Goal: Download file/media

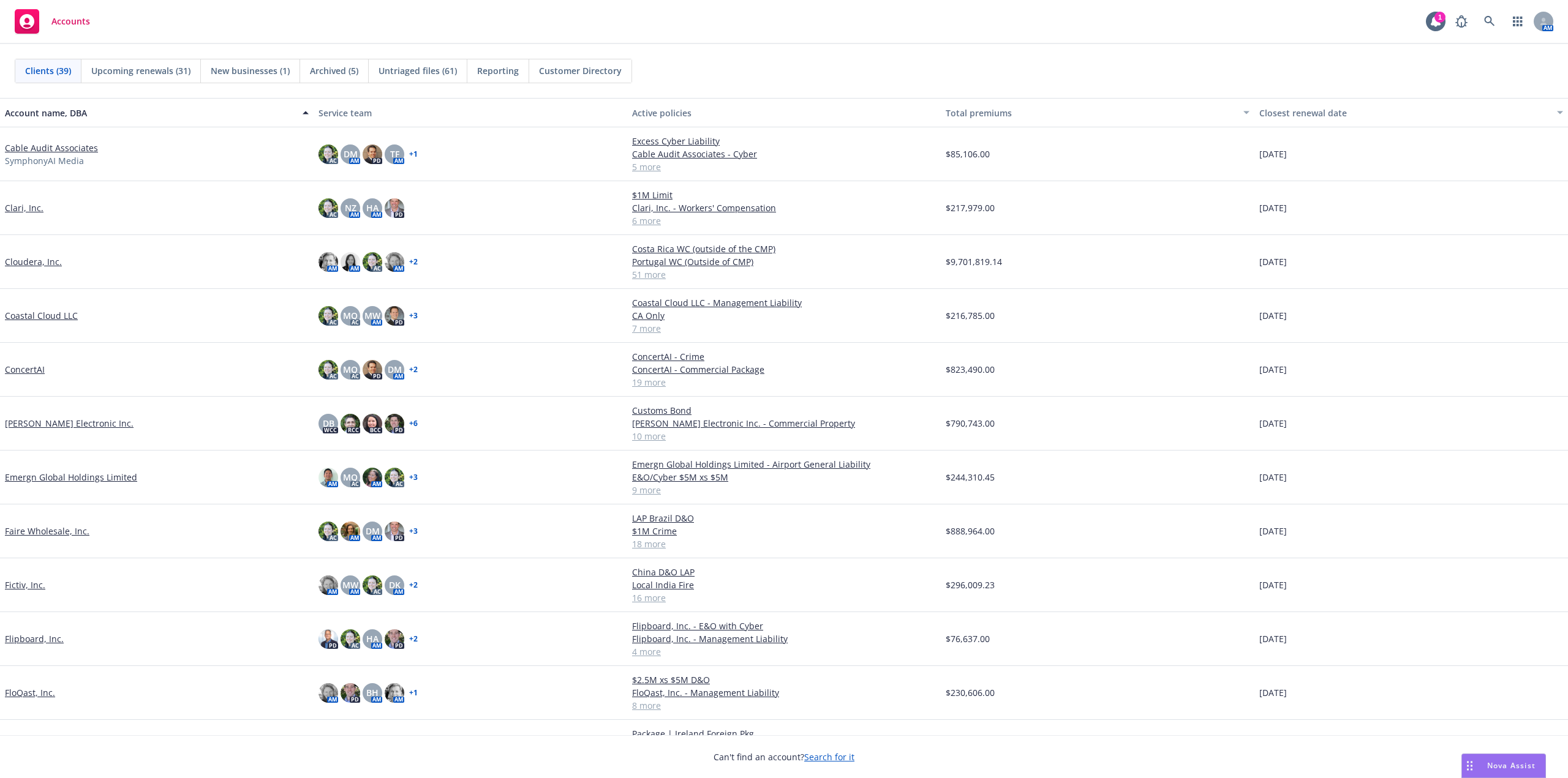
click at [827, 60] on div "Clients (39) Upcoming renewals (31) New businesses (1) Archived (5) Untriaged f…" at bounding box center [784, 71] width 1539 height 25
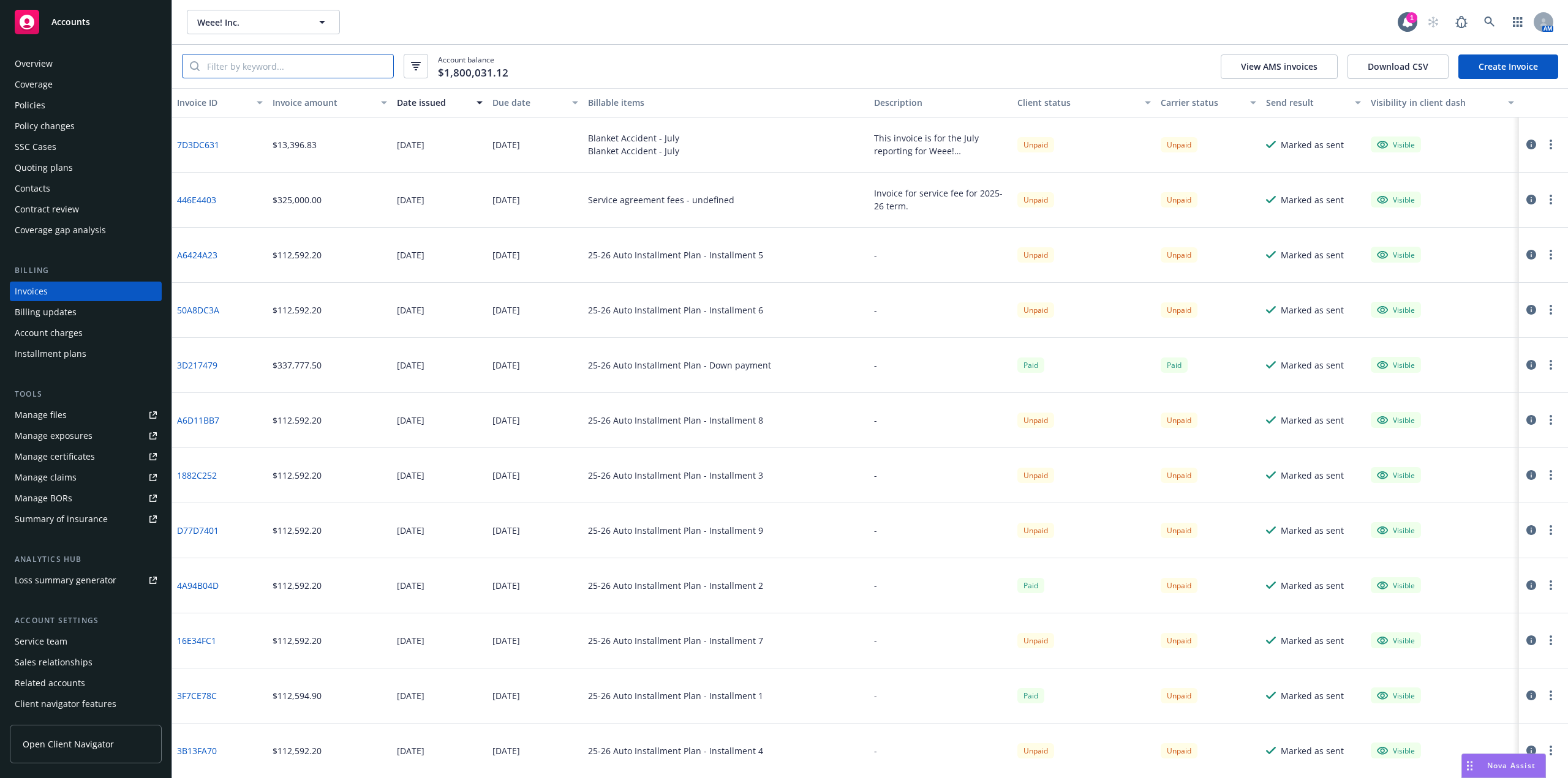
click at [309, 70] on input "search" at bounding box center [296, 66] width 194 height 23
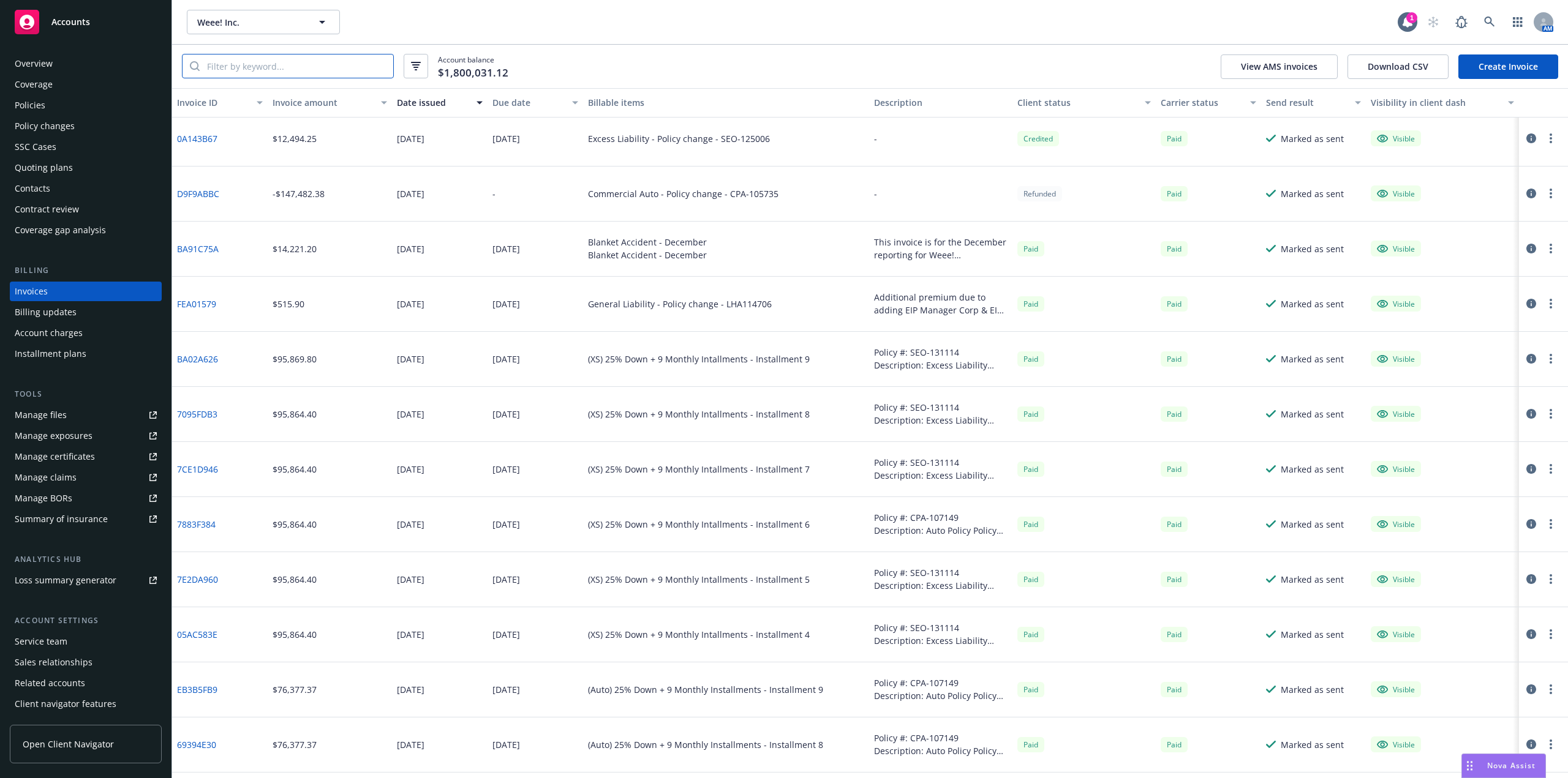
scroll to position [1959, 0]
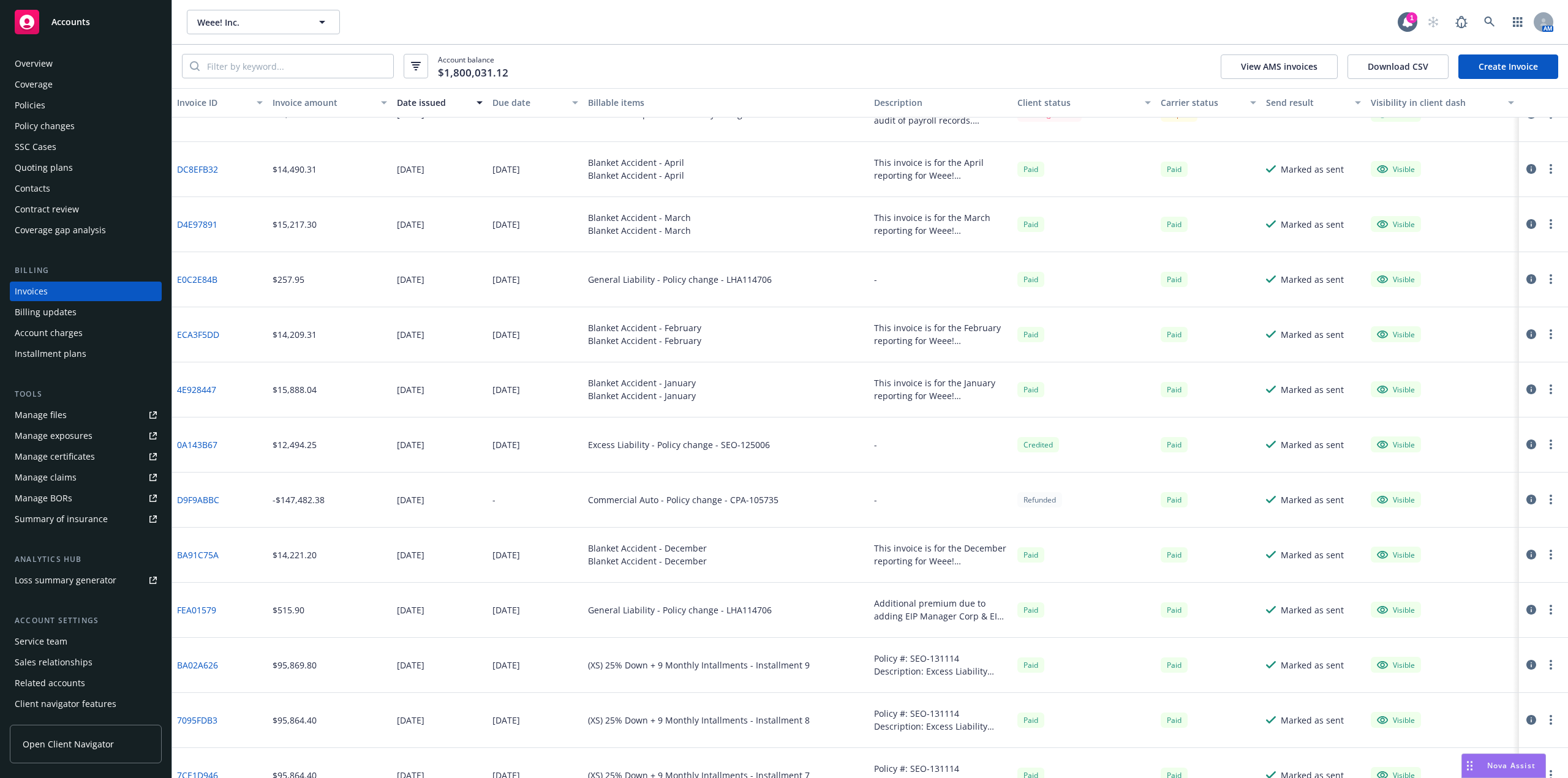
click at [668, 332] on div "Blanket Accident - February" at bounding box center [644, 328] width 113 height 13
drag, startPoint x: 611, startPoint y: 283, endPoint x: 780, endPoint y: 285, distance: 169.0
click at [780, 285] on div "General Liability - Policy change - LHA114706" at bounding box center [726, 279] width 287 height 55
click at [755, 284] on div "General Liability - Policy change - LHA114706" at bounding box center [679, 279] width 184 height 13
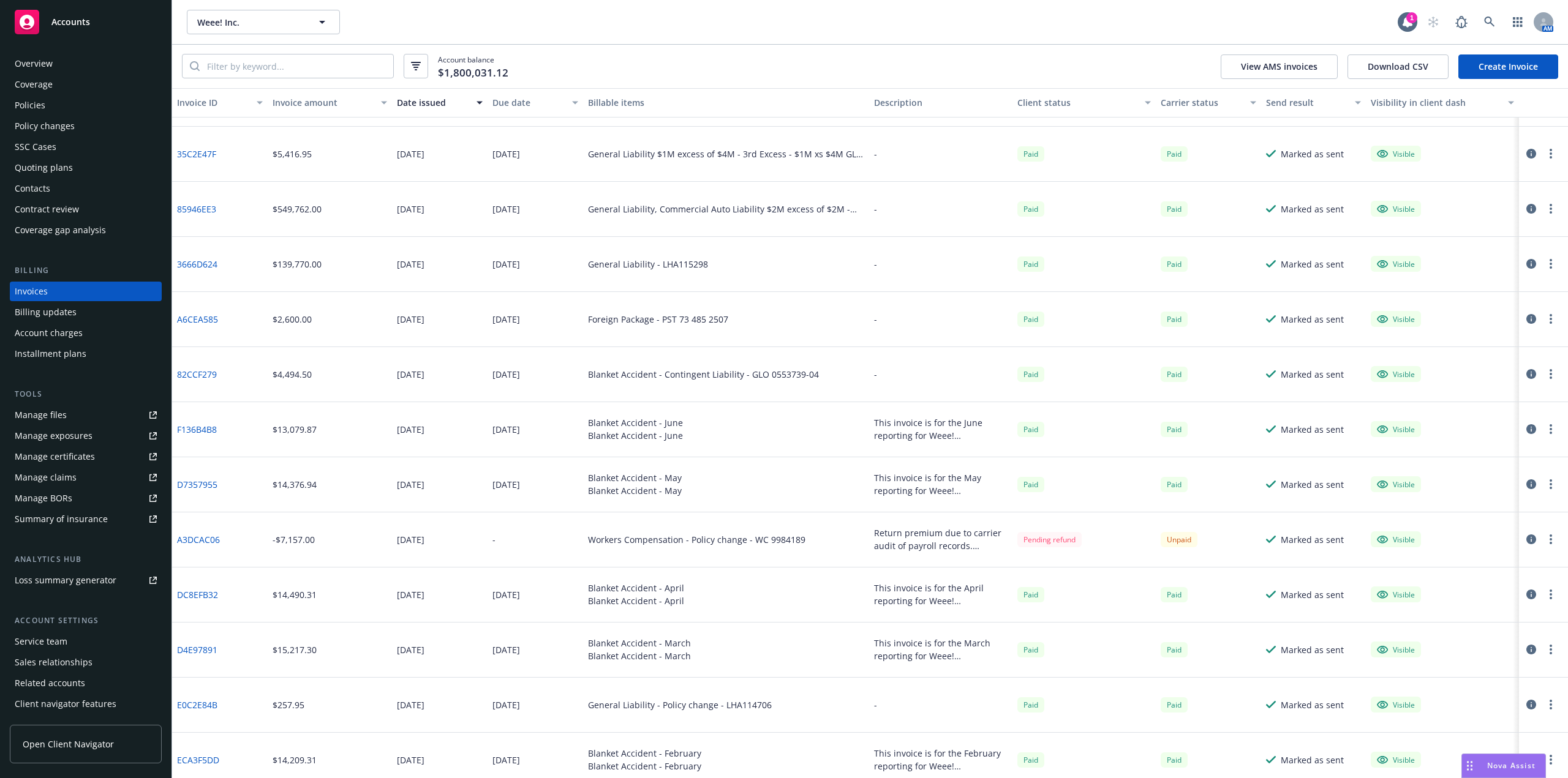
scroll to position [1531, 0]
click at [514, 97] on div "Due date" at bounding box center [529, 102] width 72 height 13
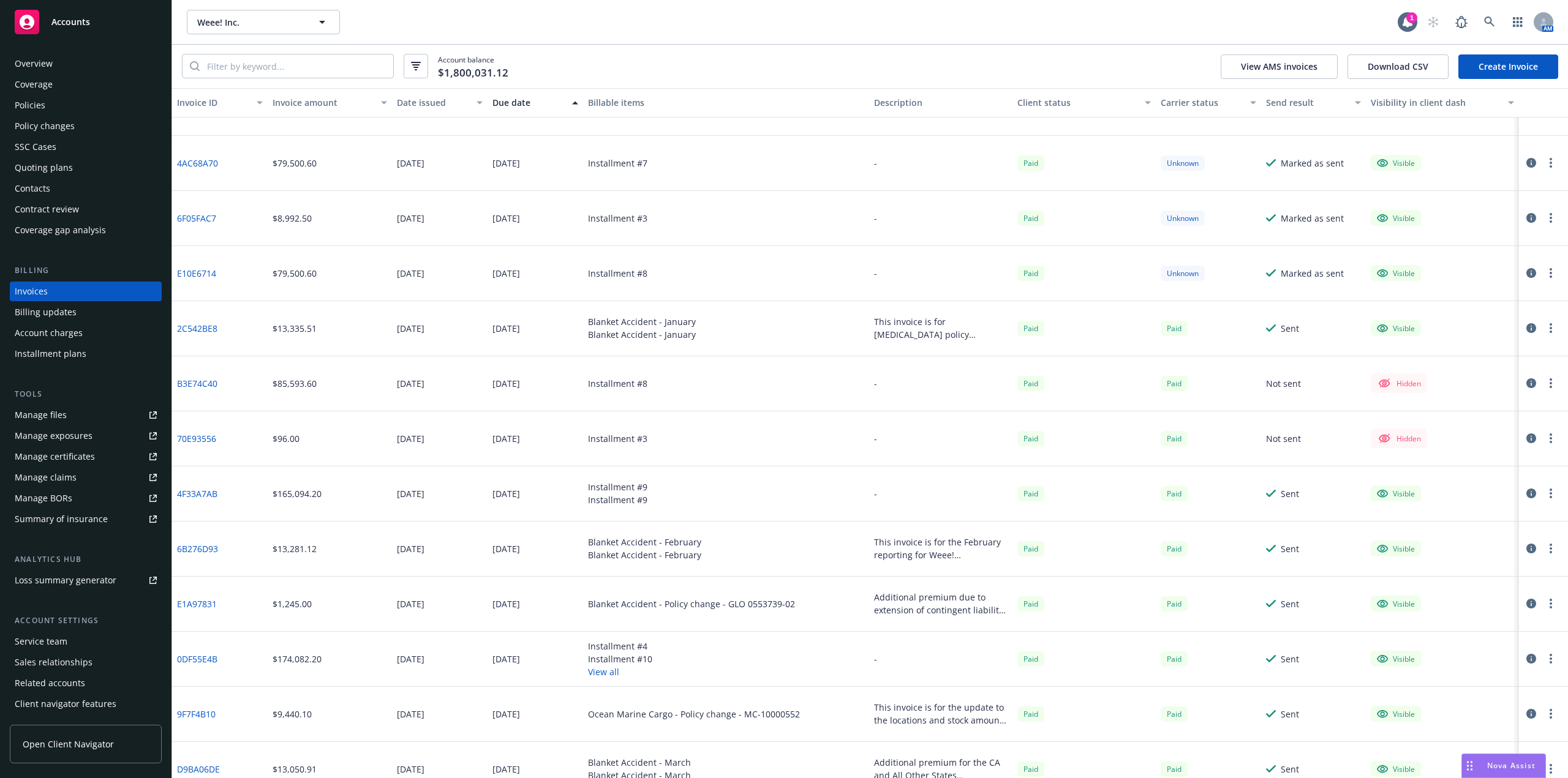
scroll to position [490, 0]
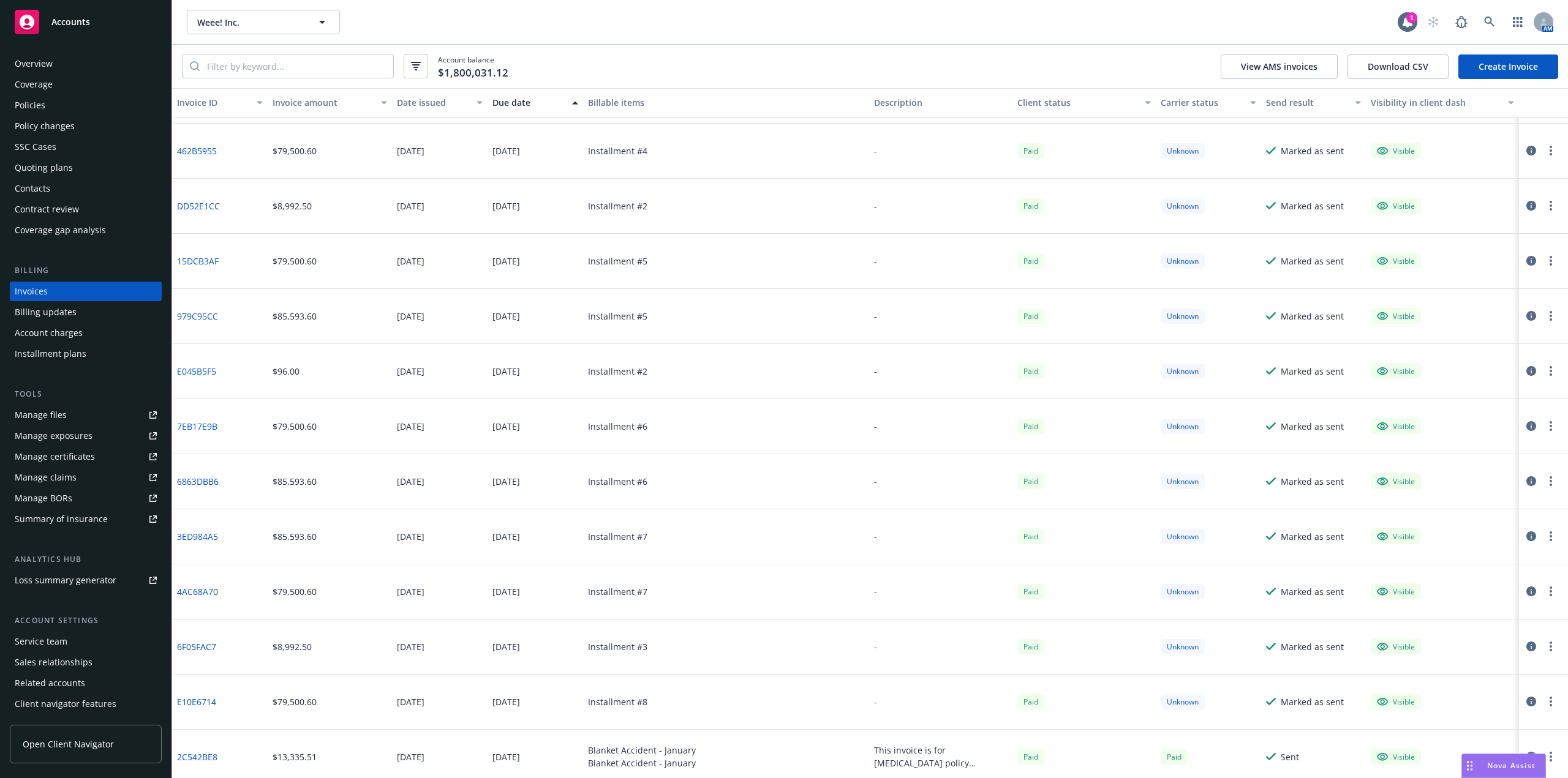
click at [522, 111] on button "Due date" at bounding box center [535, 103] width 95 height 29
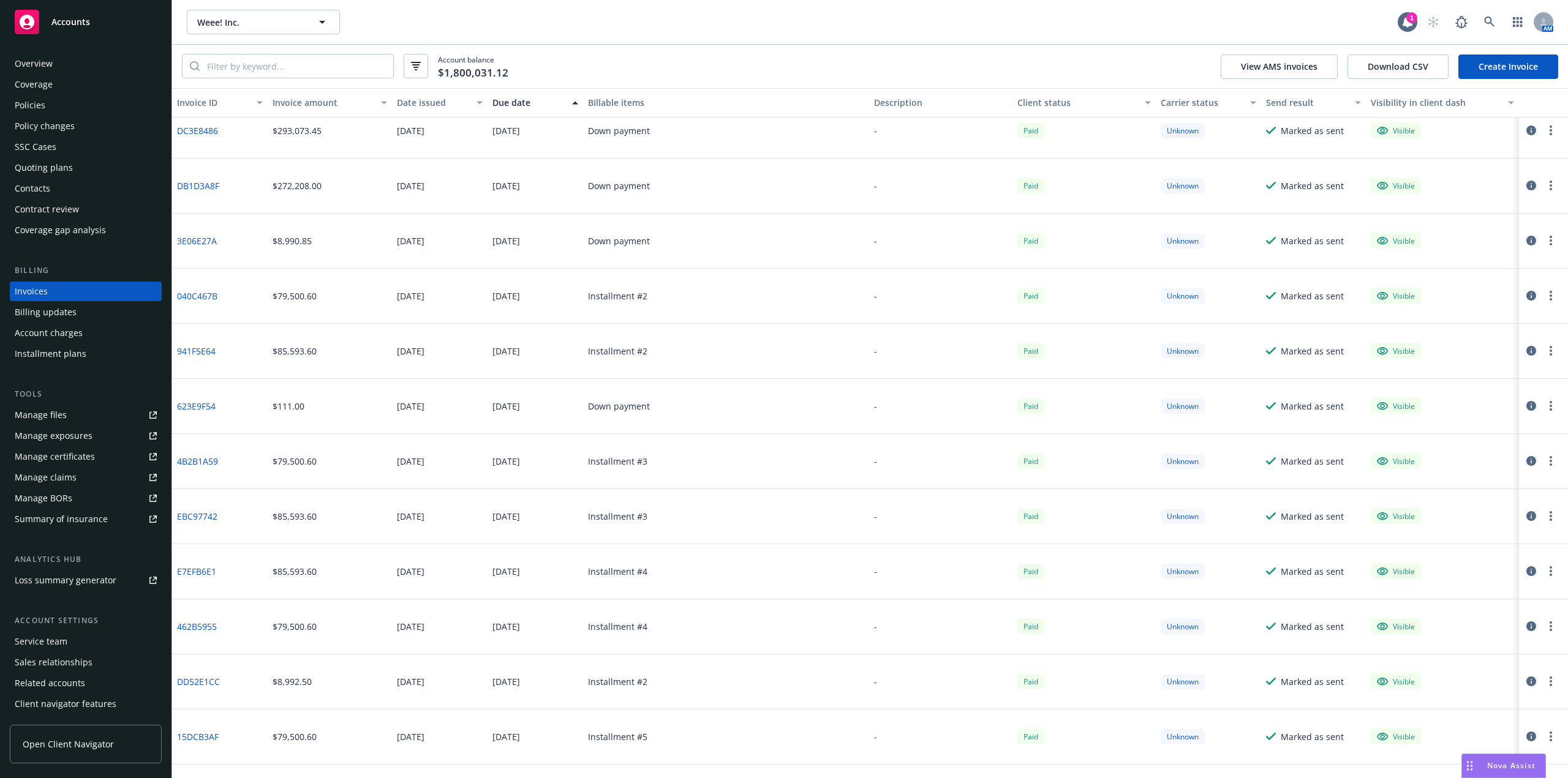
scroll to position [0, 0]
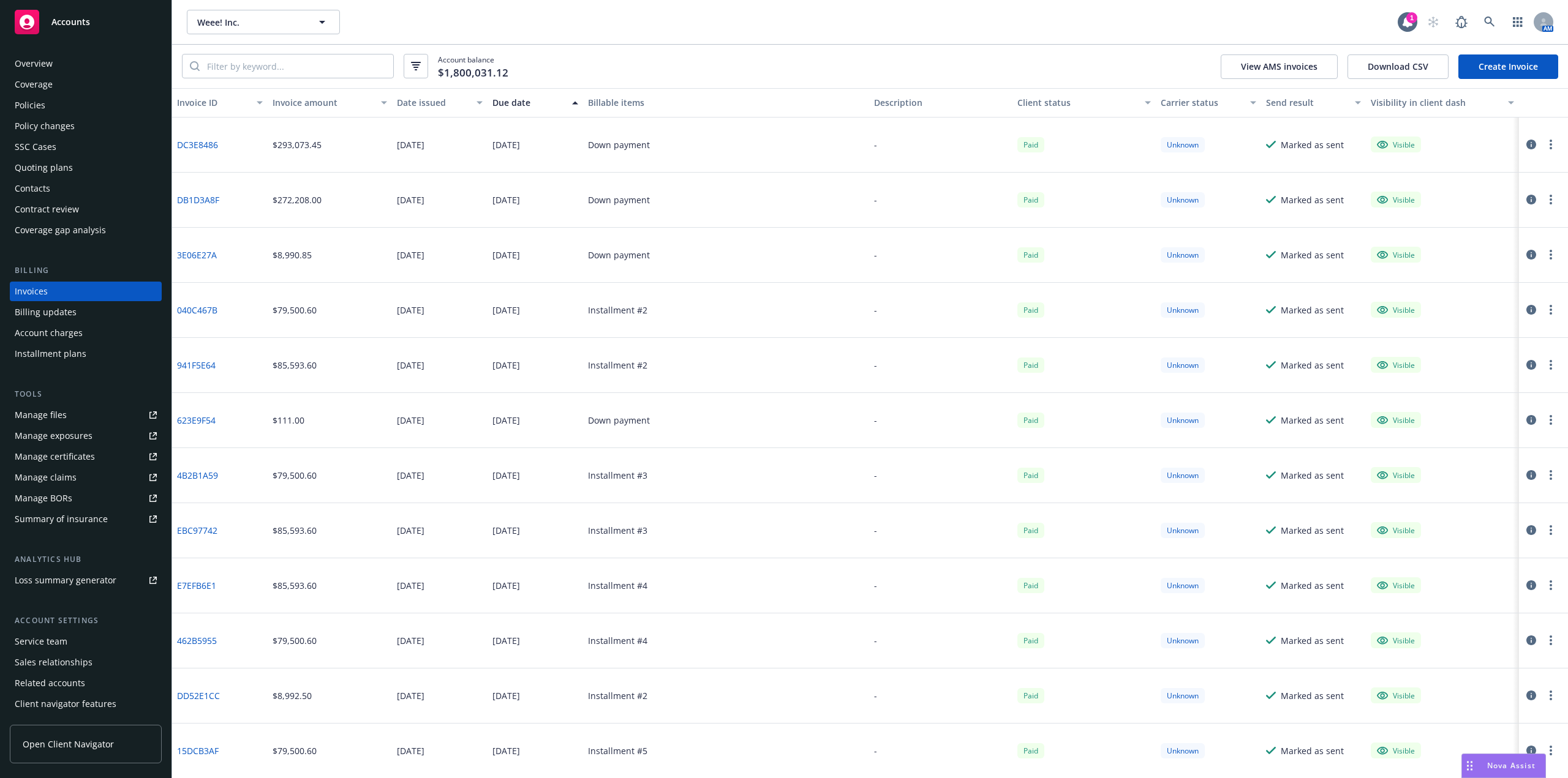
click at [520, 105] on div "Due date" at bounding box center [529, 102] width 72 height 13
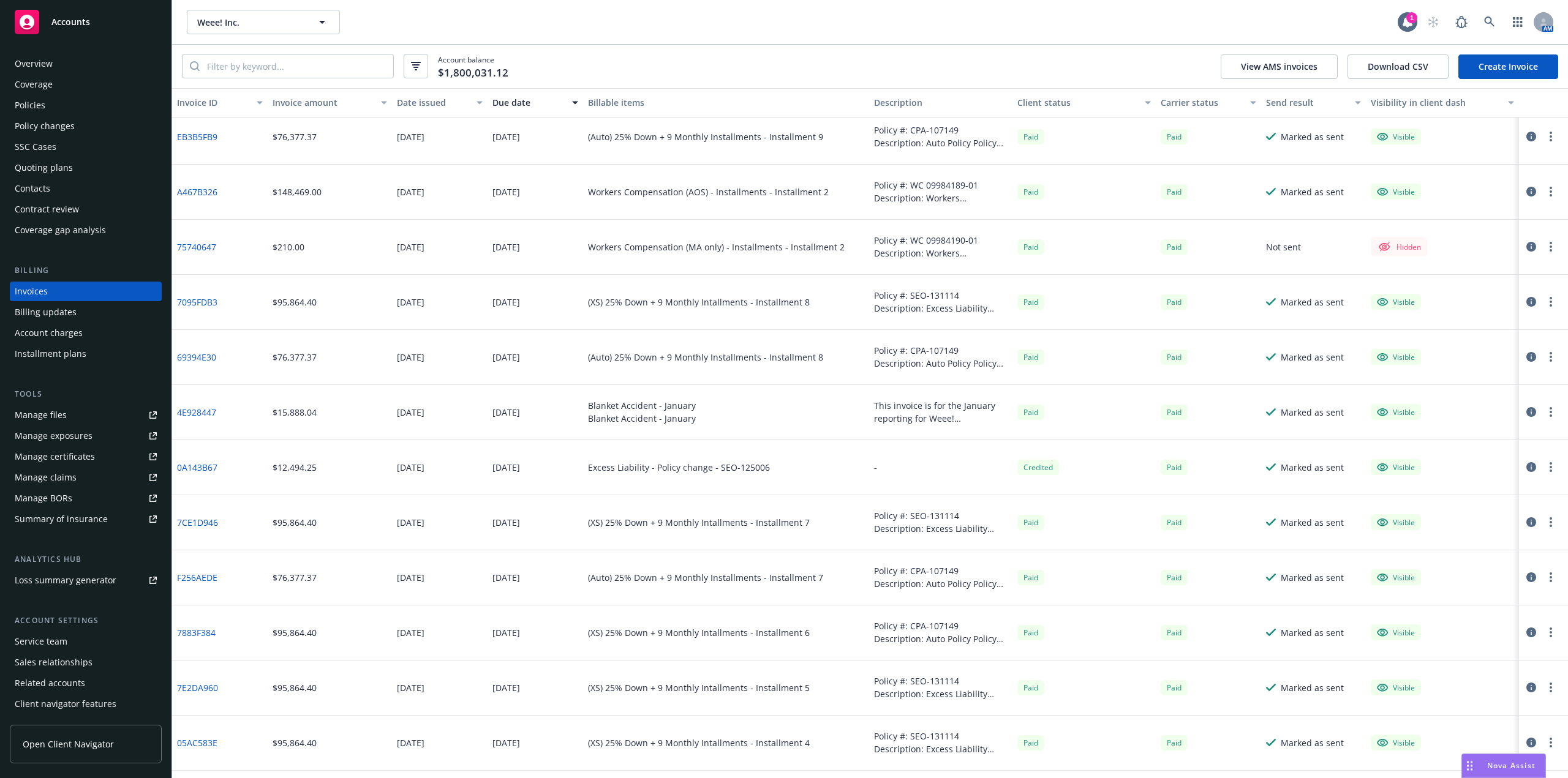
scroll to position [2204, 0]
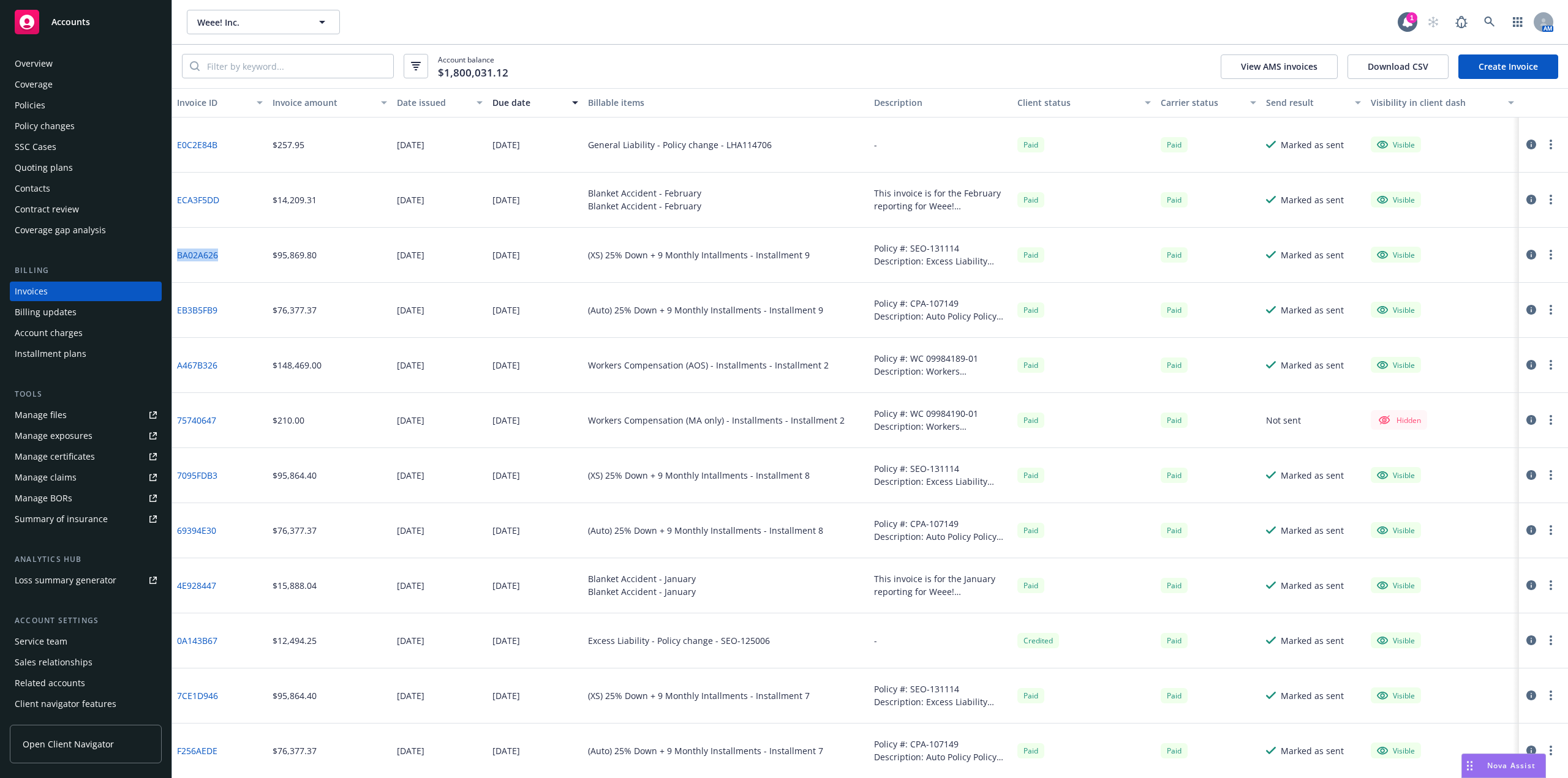
drag, startPoint x: 205, startPoint y: 270, endPoint x: 175, endPoint y: 271, distance: 30.0
click at [175, 271] on div "BA02A626" at bounding box center [220, 255] width 95 height 55
copy link "BA02A626"
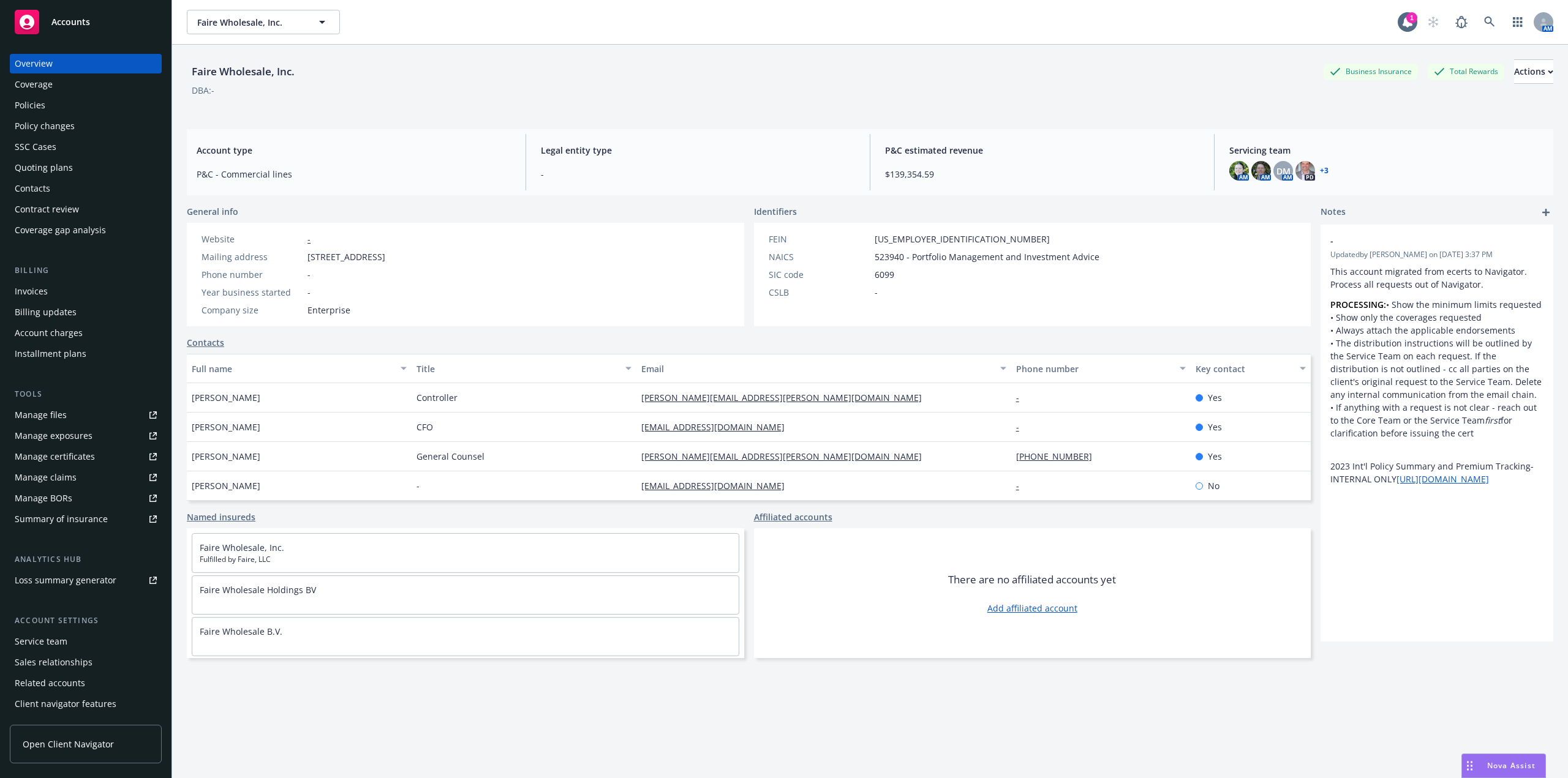
click at [596, 92] on div "DBA: -" at bounding box center [870, 90] width 1367 height 13
click at [149, 417] on icon at bounding box center [153, 415] width 8 height 8
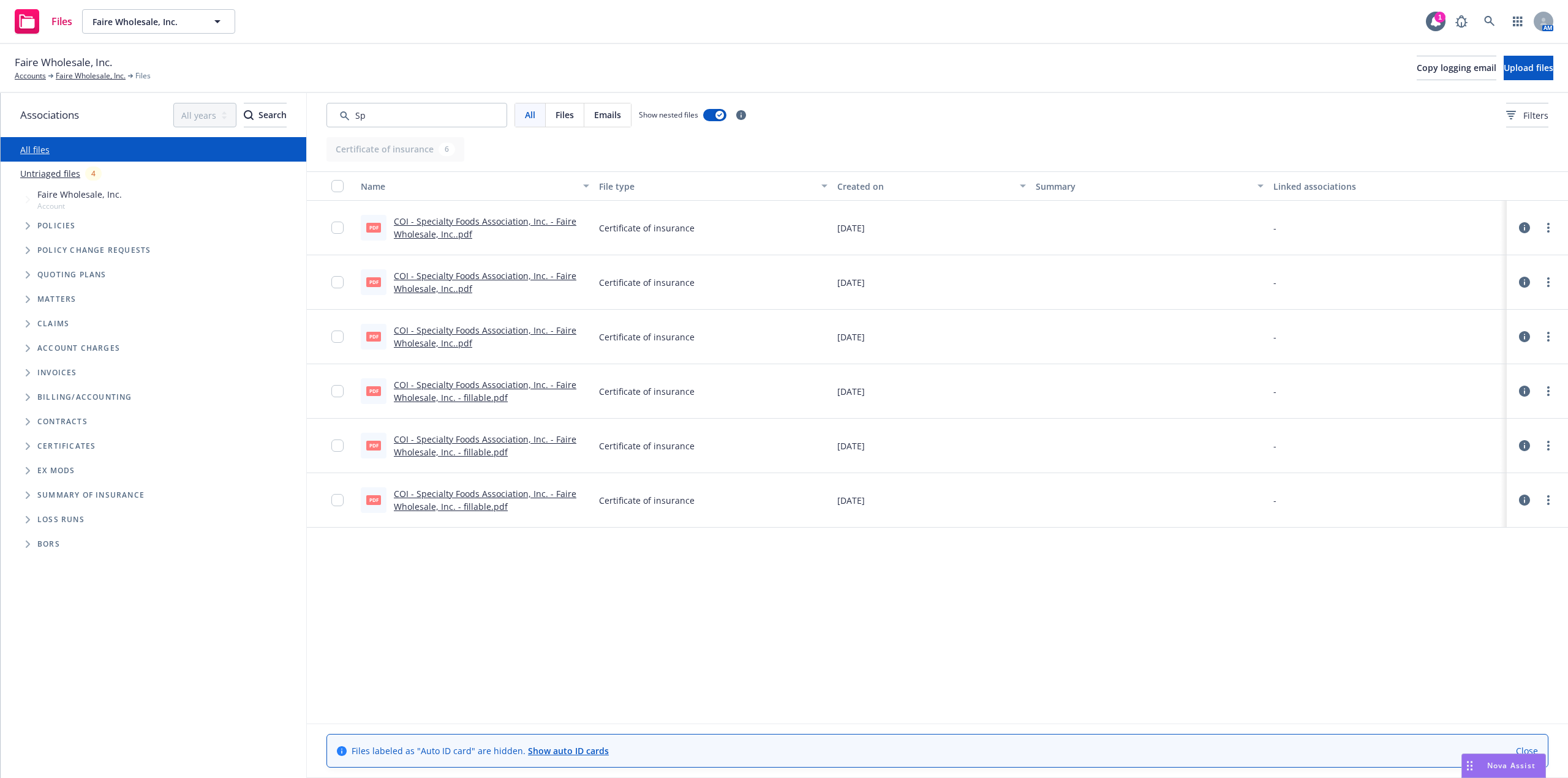
type input "S"
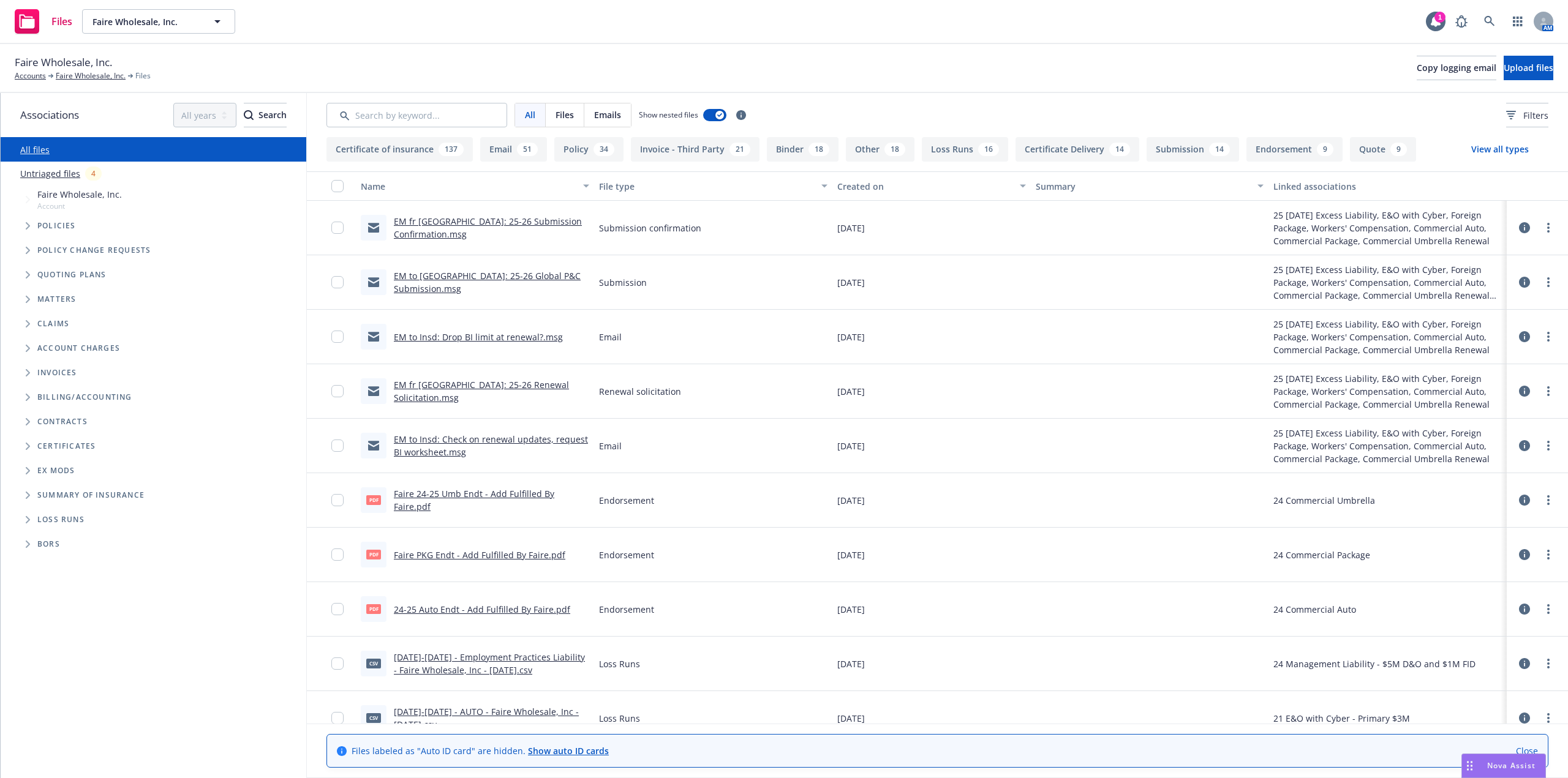
click at [22, 272] on span "Tree Example" at bounding box center [27, 274] width 20 height 20
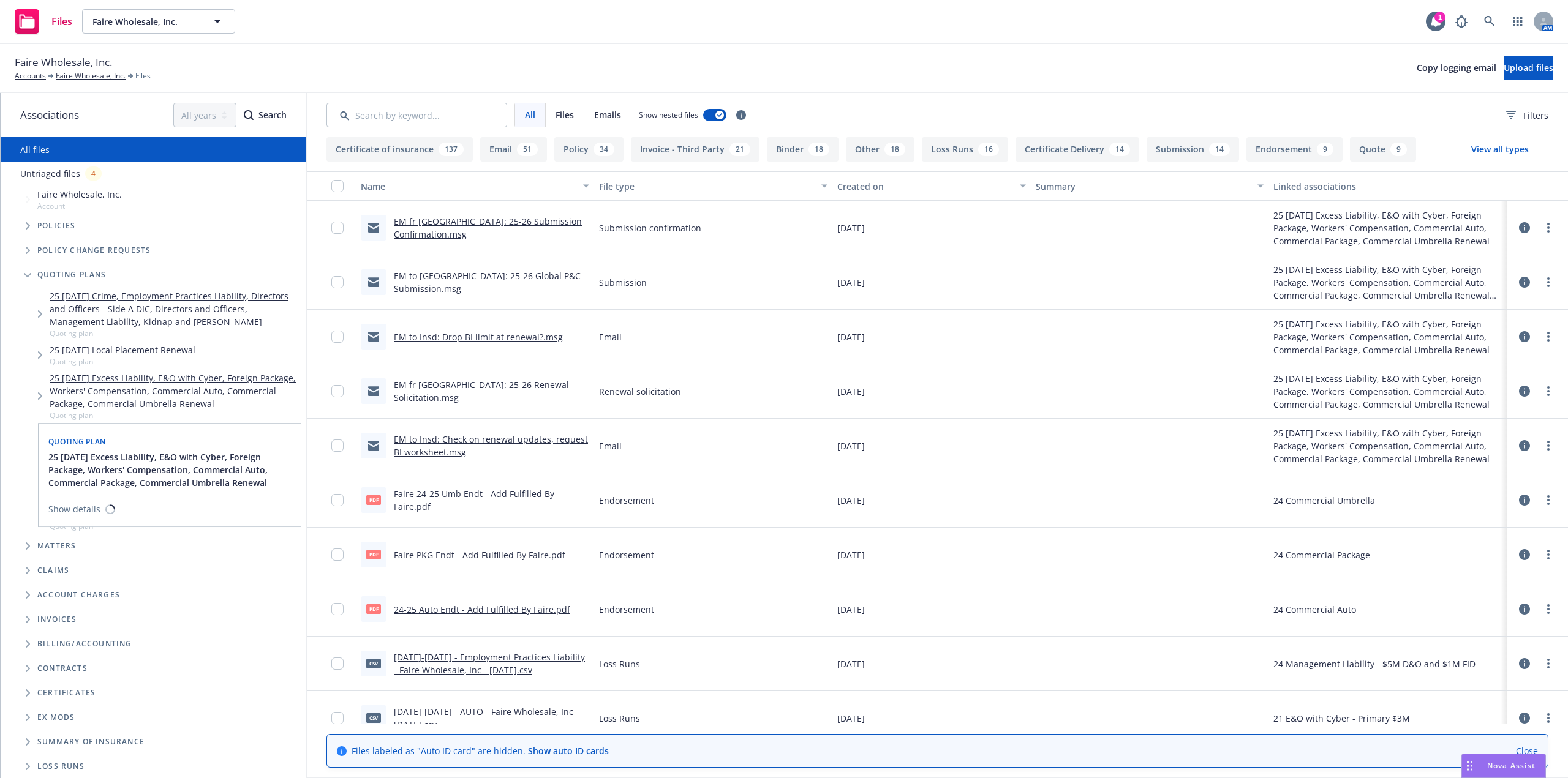
click at [149, 377] on link "25 09/15/25 Excess Liability, E&O with Cyber, Foreign Package, Workers' Compens…" at bounding box center [175, 391] width 252 height 39
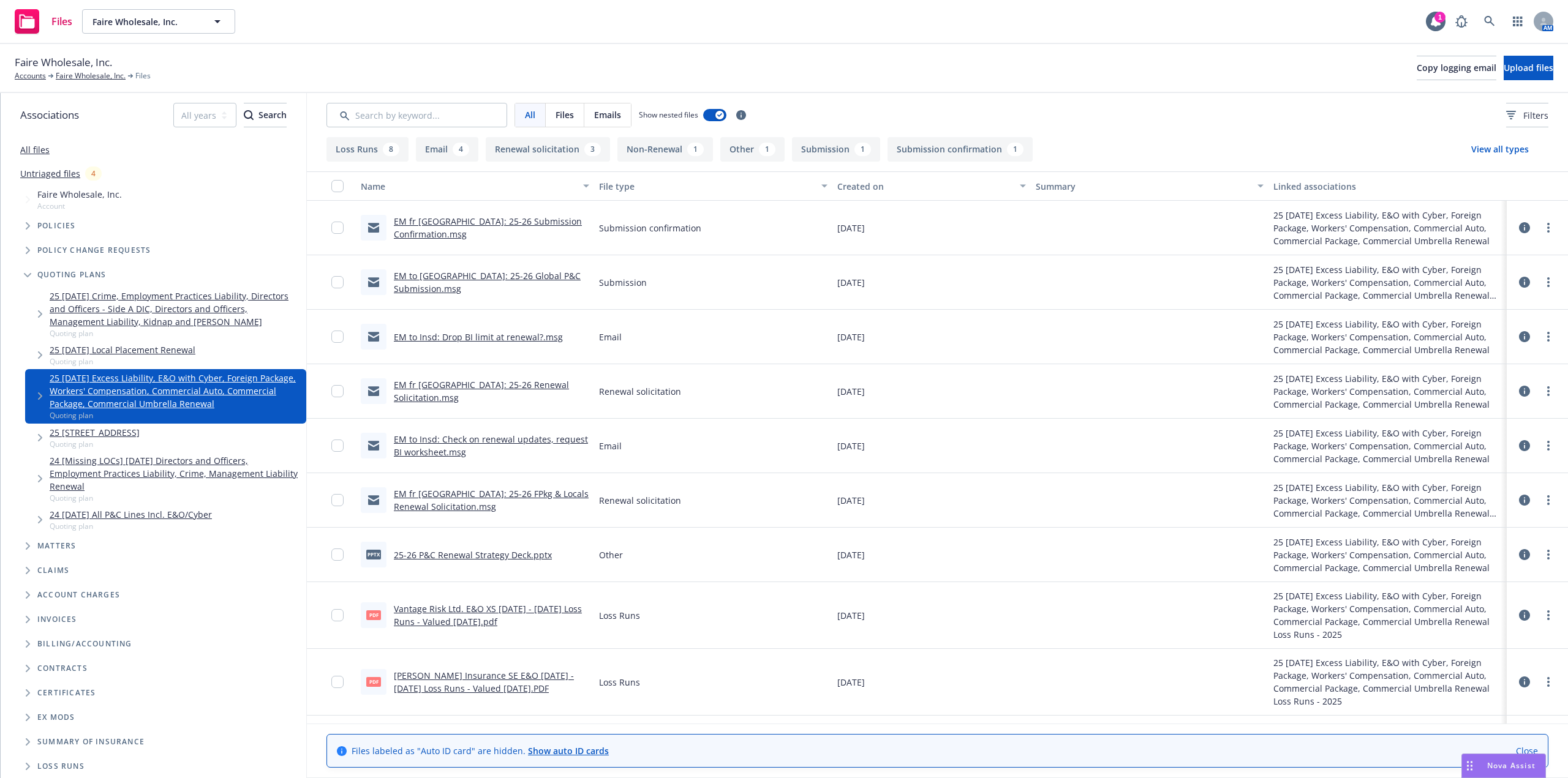
click at [497, 219] on link "EM fr Hartford: 25-26 Submission Confirmation.msg" at bounding box center [488, 227] width 188 height 25
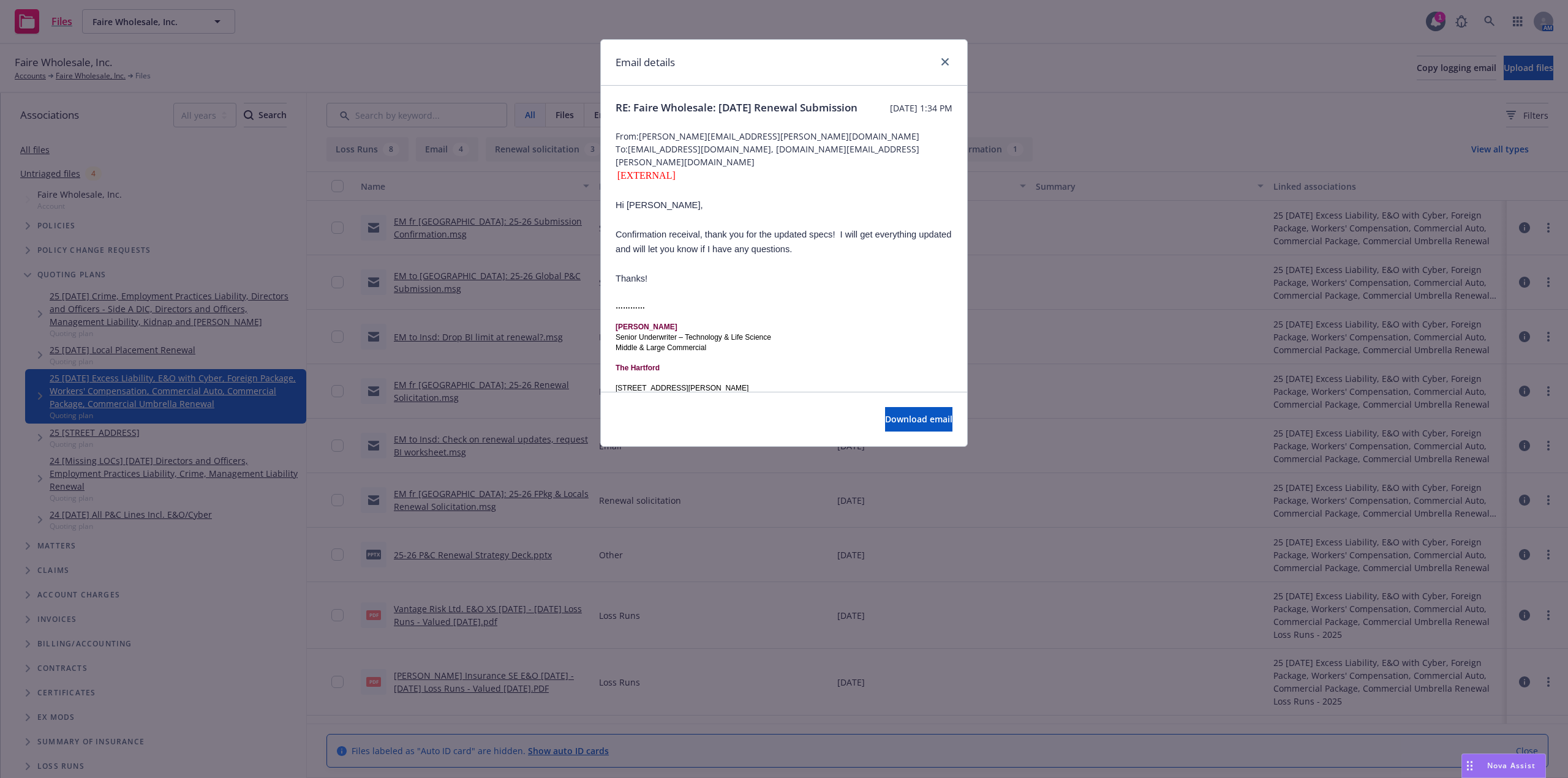
click at [482, 262] on div "Email details RE: Faire Wholesale: 9/15/2025 Renewal Submission Tuesday, August…" at bounding box center [784, 389] width 1568 height 778
click at [941, 59] on link "close" at bounding box center [945, 62] width 15 height 15
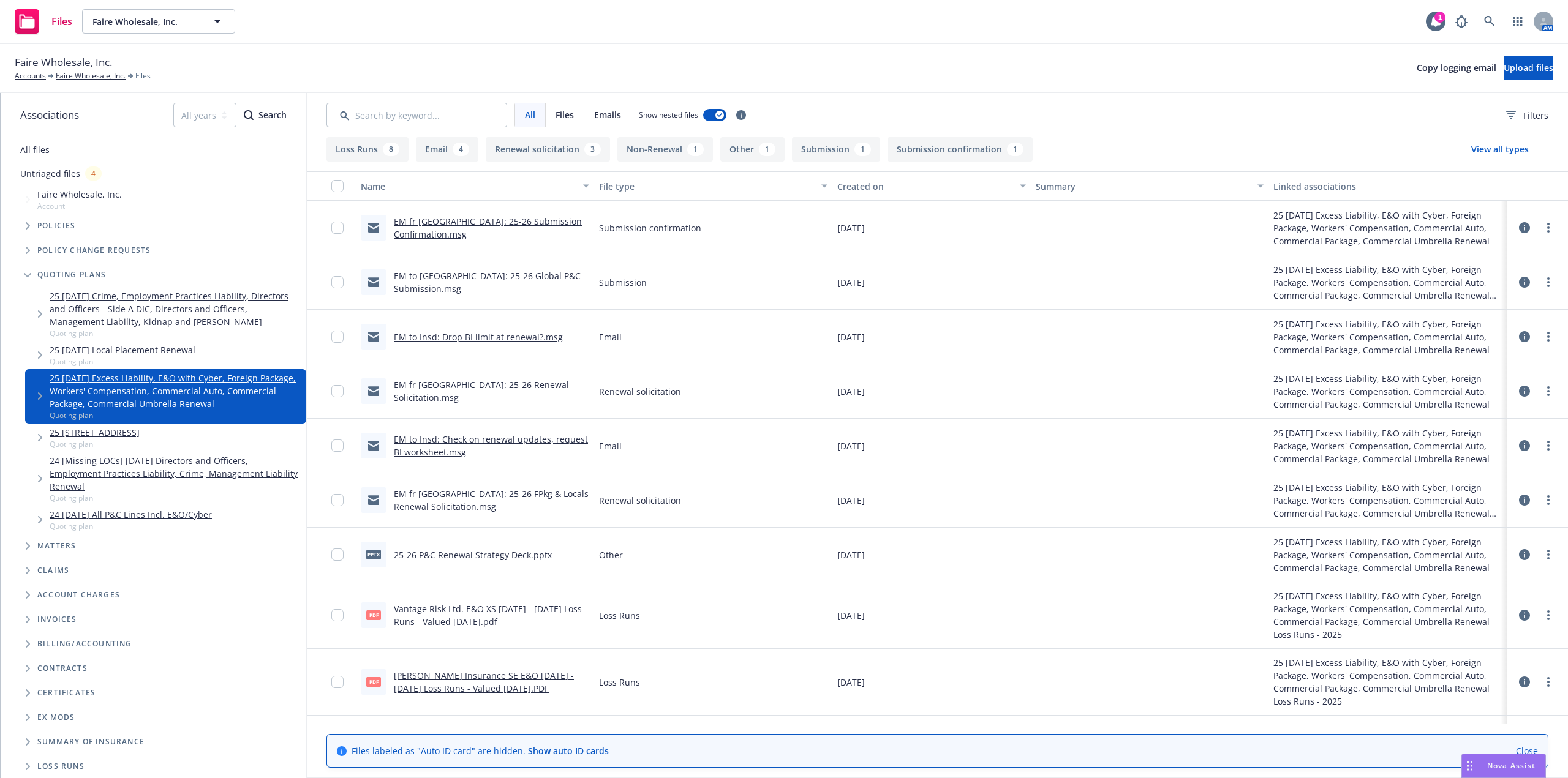
click at [468, 272] on link "EM to Hartford: 25-26 Global P&C Submission.msg" at bounding box center [487, 282] width 187 height 25
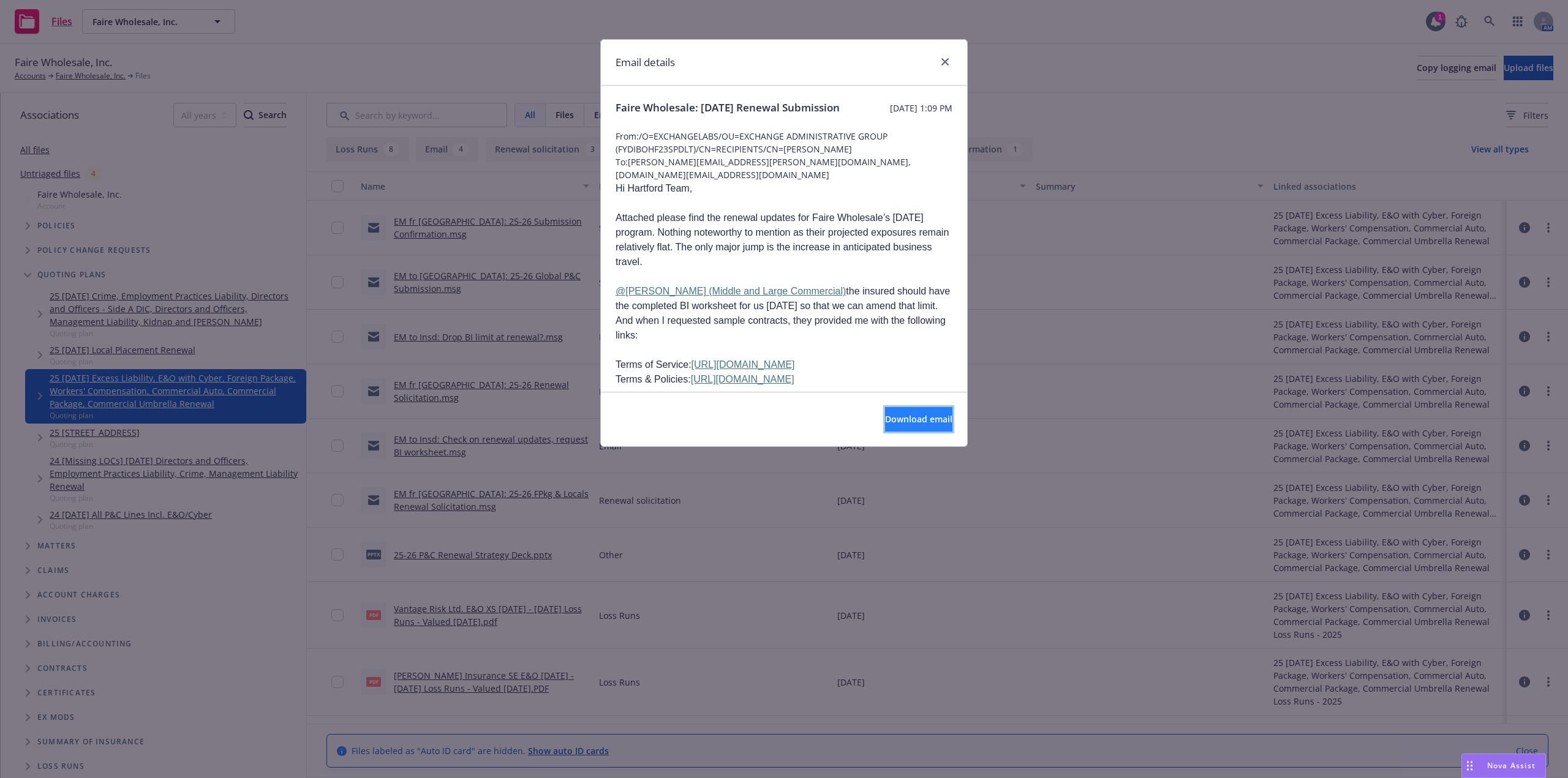
drag, startPoint x: 921, startPoint y: 422, endPoint x: 933, endPoint y: 420, distance: 12.2
click at [921, 422] on span "Download email" at bounding box center [919, 419] width 67 height 11
click at [952, 59] on div "Email details" at bounding box center [784, 63] width 366 height 46
drag, startPoint x: 943, startPoint y: 58, endPoint x: 683, endPoint y: 24, distance: 262.2
click at [942, 58] on link "close" at bounding box center [945, 62] width 15 height 15
